Goal: Register for event/course: Sign up to attend an event or enroll in a course

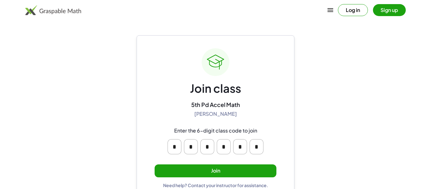
click at [216, 174] on button "Join" at bounding box center [216, 170] width 122 height 13
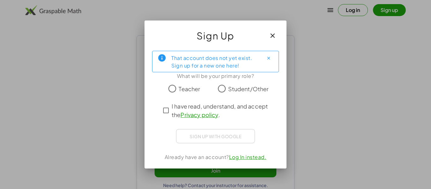
click at [233, 83] on label "Student/Other" at bounding box center [248, 88] width 41 height 13
click at [193, 151] on div "That account does not yet exist. Sign up for a new one here! What will be your …" at bounding box center [216, 107] width 142 height 123
click at [198, 141] on div "Sign up with Google Sign in with Google Sign in with Google. Opens in new tab" at bounding box center [215, 136] width 79 height 14
click at [192, 137] on div "Sign up with Google Sign in with Google Sign in with Google. Opens in new tab" at bounding box center [215, 136] width 79 height 14
click at [179, 132] on div "Sign up with Google Sign in with Google Sign in with Google. Opens in new tab" at bounding box center [215, 136] width 79 height 14
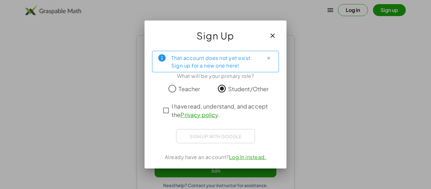
click at [178, 132] on div "Sign up with Google Sign in with Google Sign in with Google. Opens in new tab" at bounding box center [215, 136] width 79 height 14
click at [184, 143] on div "Sign up with Google Sign in with Google Sign in with Google. Opens in new tab" at bounding box center [215, 136] width 79 height 14
click at [186, 148] on div "That account does not yet exist. Sign up for a new one here! What will be your …" at bounding box center [216, 107] width 142 height 123
click at [195, 139] on div "Sign up with Google Sign in with Google Sign in with Google. Opens in new tab" at bounding box center [215, 136] width 79 height 14
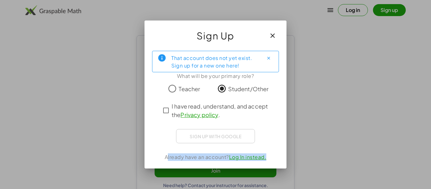
click at [195, 139] on div "Sign up with Google Sign in with Google Sign in with Google. Opens in new tab" at bounding box center [215, 136] width 79 height 14
